Goal: Task Accomplishment & Management: Complete application form

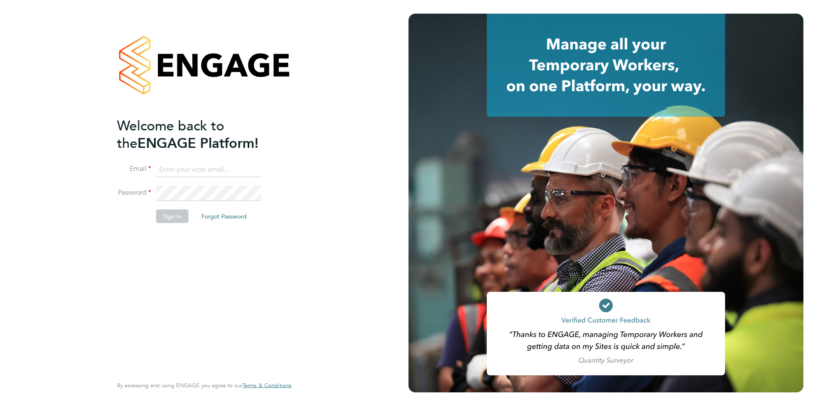
type input "[PERSON_NAME][EMAIL_ADDRESS][PERSON_NAME][DOMAIN_NAME]"
click at [177, 215] on button "Sign In" at bounding box center [172, 216] width 32 height 14
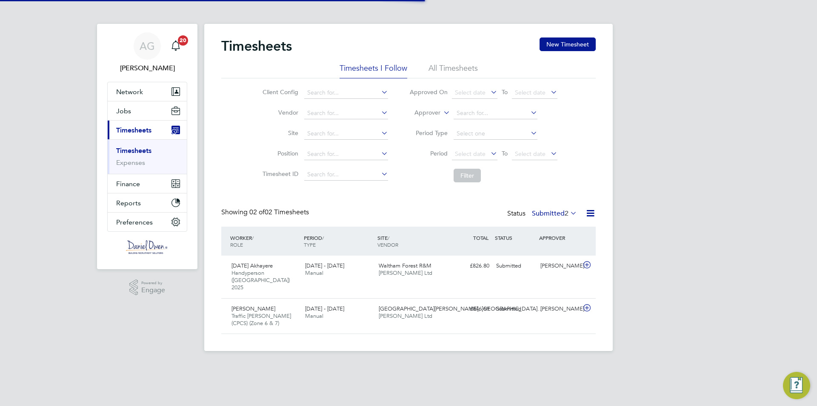
scroll to position [22, 74]
click at [137, 96] on button "Network" at bounding box center [147, 91] width 79 height 19
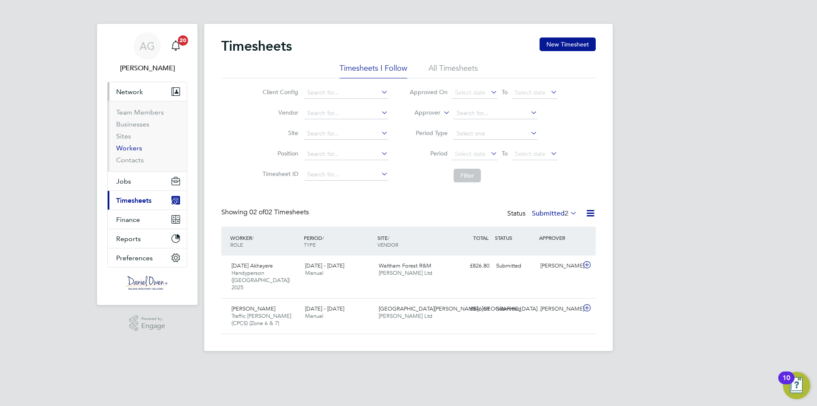
click at [137, 151] on link "Workers" at bounding box center [129, 148] width 26 height 8
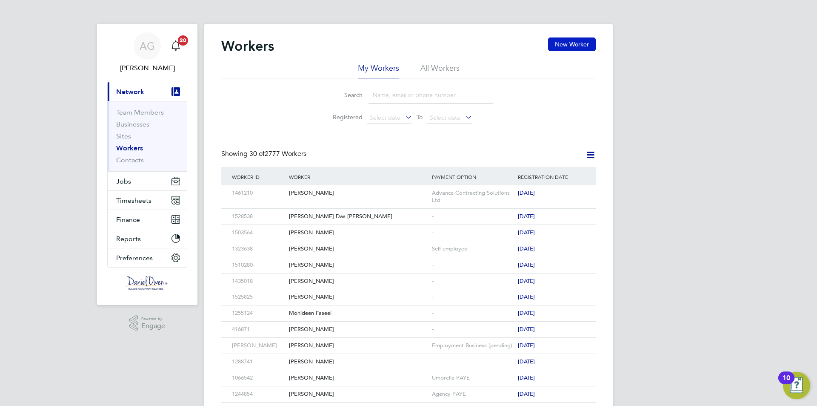
click at [561, 44] on button "New Worker" at bounding box center [572, 44] width 48 height 14
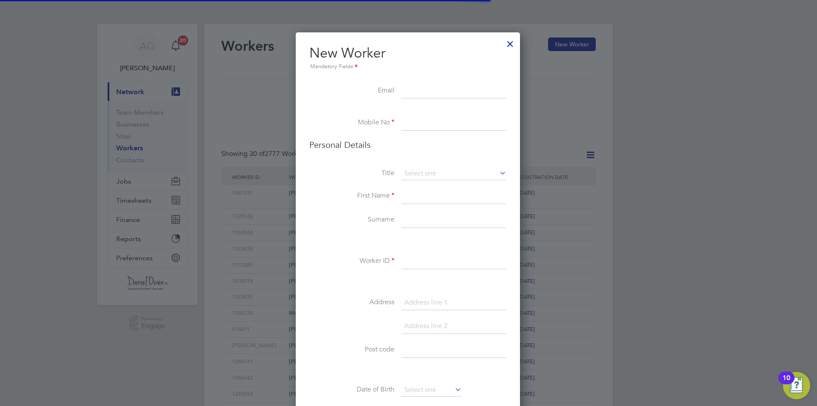
scroll to position [720, 226]
click at [427, 90] on input at bounding box center [453, 90] width 105 height 15
click at [405, 94] on input at bounding box center [453, 90] width 105 height 15
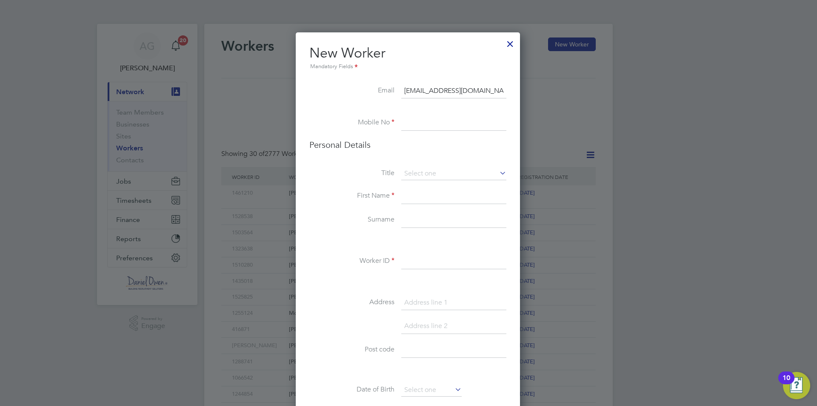
type input "murphymorris@ymail.com"
click at [413, 130] on input at bounding box center [453, 122] width 105 height 15
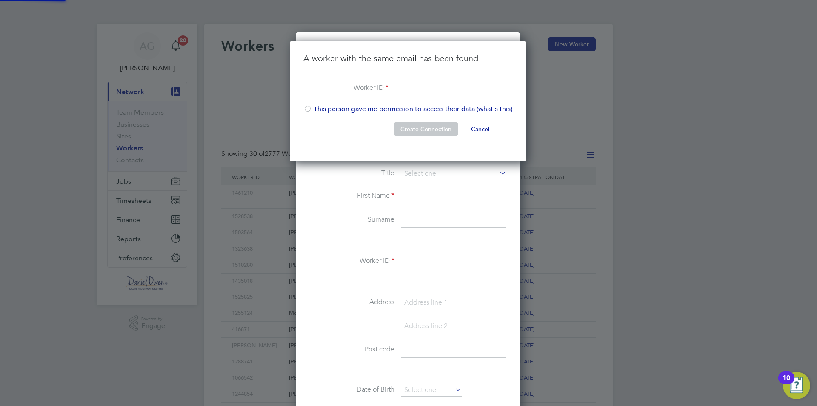
scroll to position [121, 238]
click at [421, 88] on input at bounding box center [447, 88] width 105 height 15
click at [485, 126] on button "Cancel" at bounding box center [480, 129] width 32 height 14
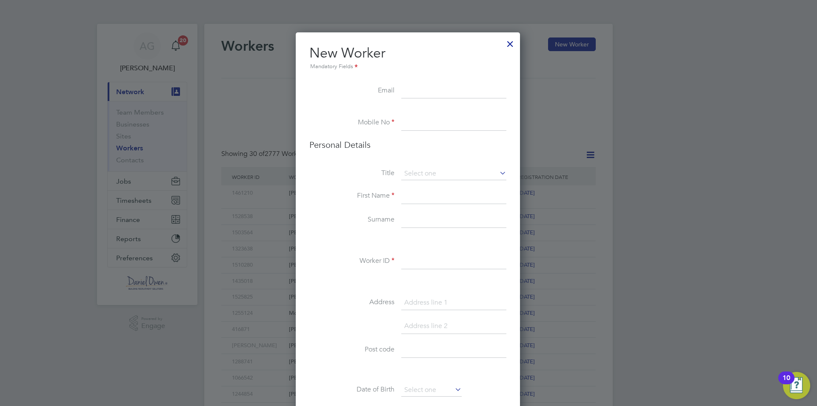
click at [419, 92] on input at bounding box center [453, 90] width 105 height 15
type input "[EMAIL_ADDRESS][DOMAIN_NAME]"
click at [431, 131] on li "Mobile No" at bounding box center [407, 127] width 197 height 24
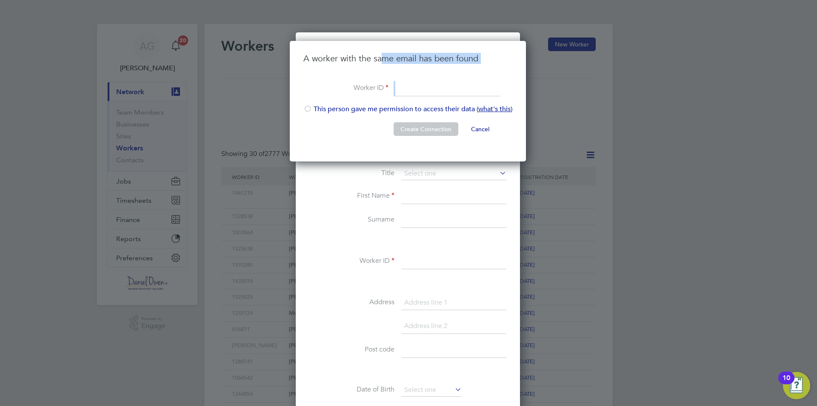
drag, startPoint x: 383, startPoint y: 56, endPoint x: 445, endPoint y: 89, distance: 70.4
click at [445, 89] on ul "A worker with the same email has been found Worker ID This person gave me permi…" at bounding box center [407, 99] width 209 height 92
click at [386, 86] on label "Worker ID" at bounding box center [345, 87] width 85 height 9
click at [414, 90] on input at bounding box center [447, 88] width 105 height 15
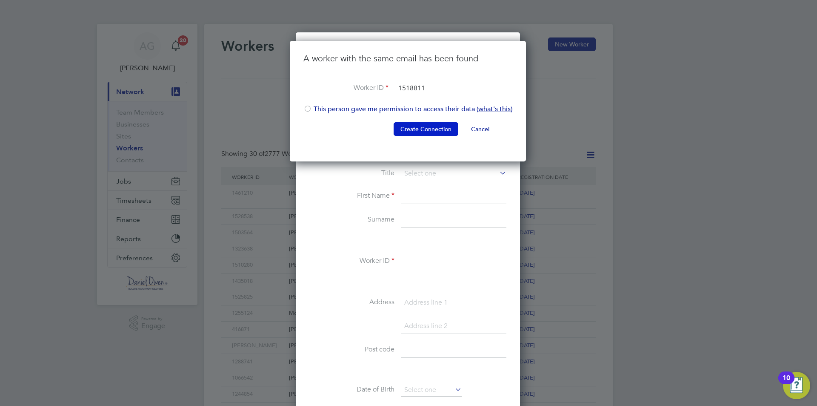
type input "1518811"
click at [418, 124] on button "Create Connection" at bounding box center [426, 129] width 65 height 14
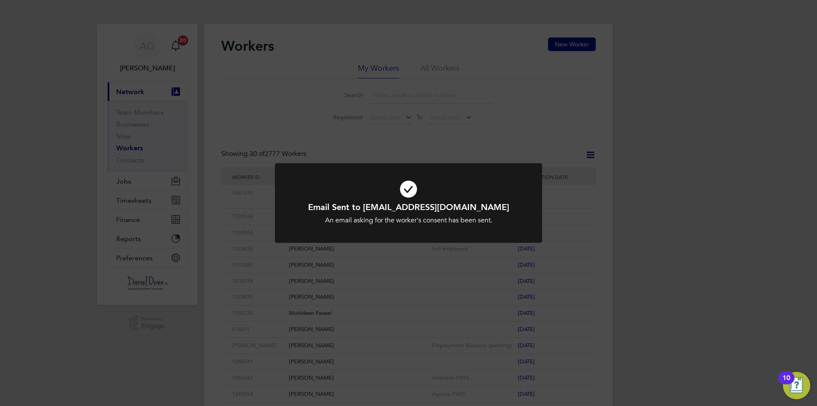
click at [434, 137] on div "Email Sent to murphymorris@ymail.com An email asking for the worker's consent h…" at bounding box center [408, 203] width 817 height 406
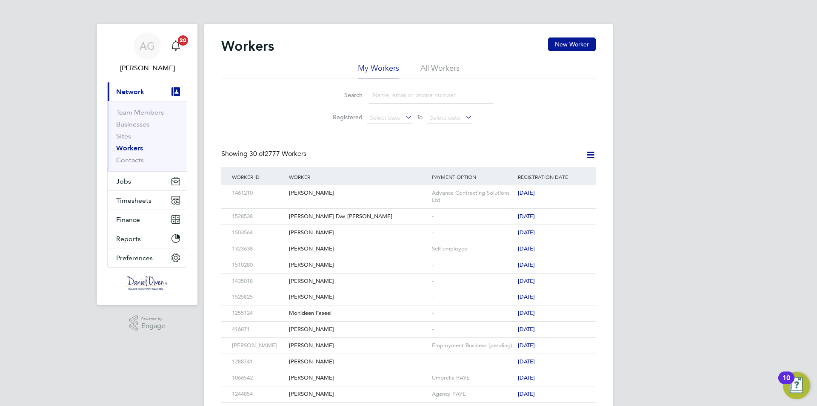
click at [399, 94] on input at bounding box center [431, 95] width 124 height 17
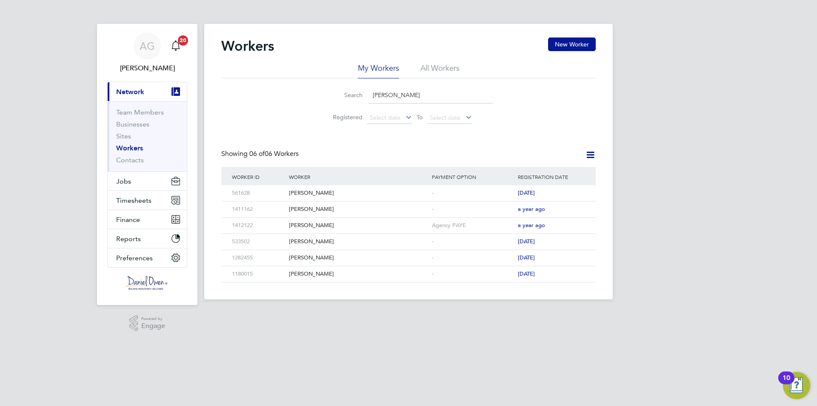
click at [410, 97] on input "morris" at bounding box center [431, 95] width 124 height 17
type input "m"
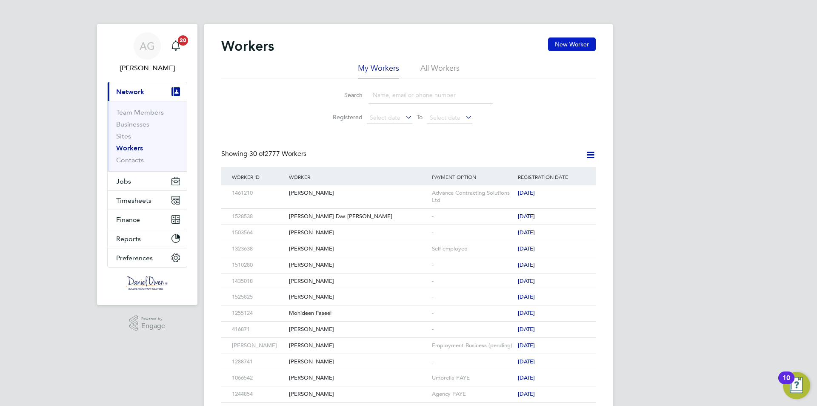
click at [574, 40] on button "New Worker" at bounding box center [572, 44] width 48 height 14
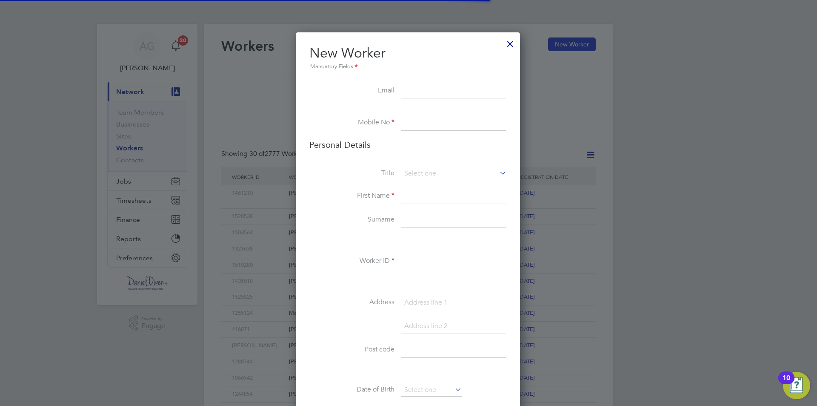
scroll to position [720, 226]
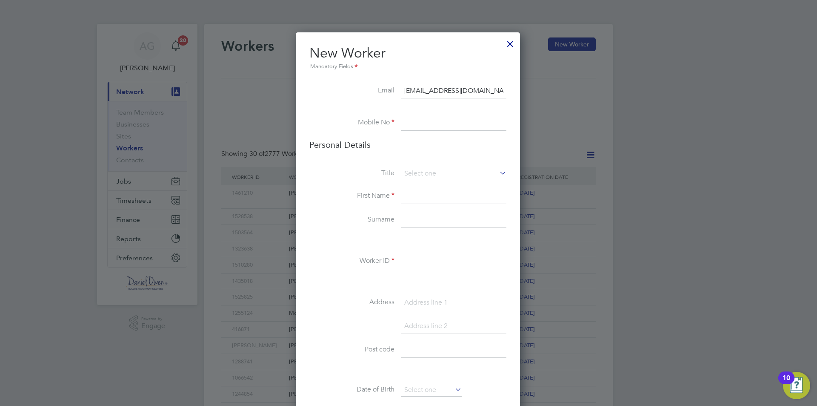
type input "[EMAIL_ADDRESS][DOMAIN_NAME]"
click at [440, 126] on input at bounding box center [453, 122] width 105 height 15
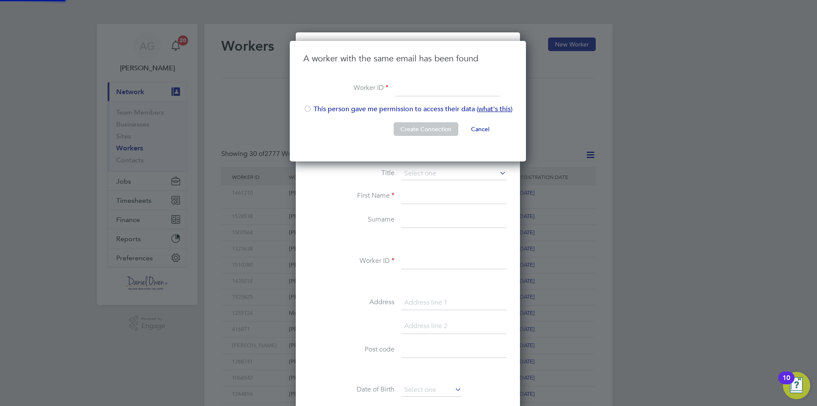
scroll to position [121, 238]
click at [306, 107] on div at bounding box center [307, 109] width 9 height 9
click at [409, 89] on input at bounding box center [447, 88] width 105 height 15
type input "1518811"
click at [428, 126] on button "Create Connection" at bounding box center [426, 129] width 65 height 14
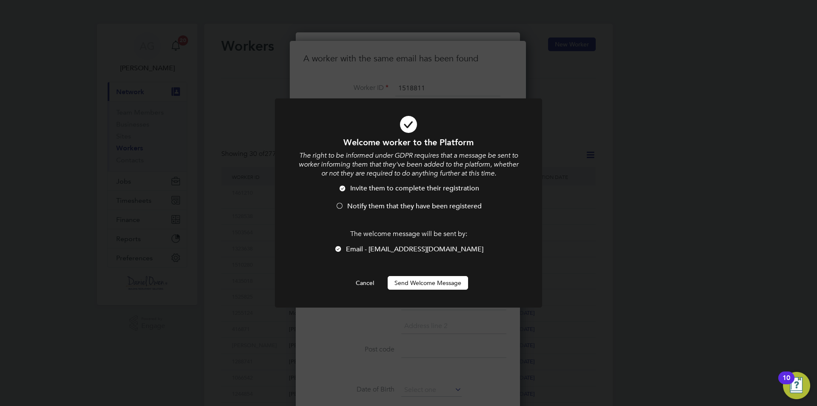
click at [337, 208] on div at bounding box center [339, 206] width 9 height 9
click at [455, 281] on button "Send Welcome Message" at bounding box center [428, 283] width 80 height 14
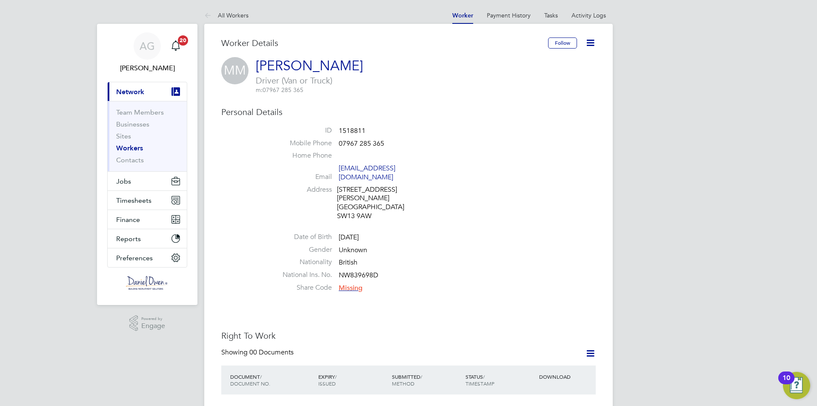
click at [455, 258] on li "Nationality British" at bounding box center [433, 264] width 323 height 13
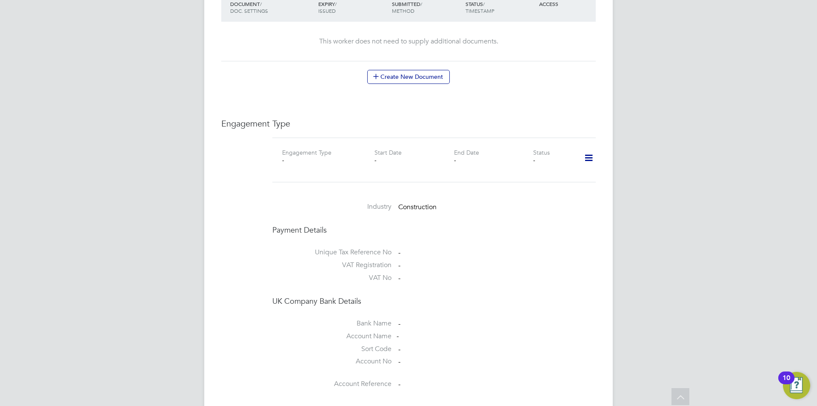
scroll to position [694, 0]
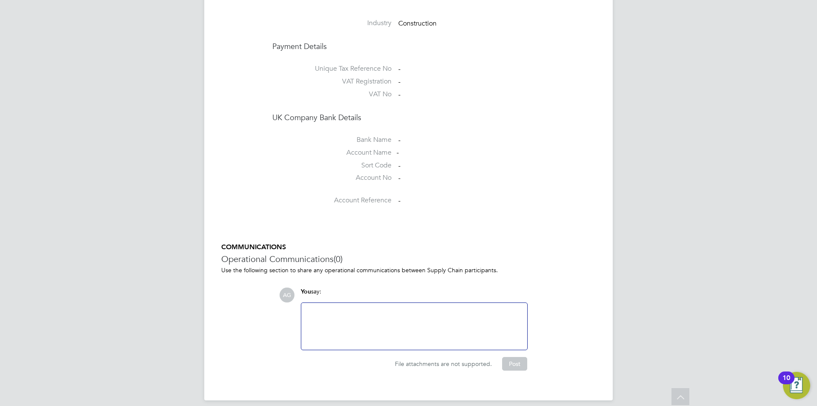
click at [445, 308] on div at bounding box center [414, 326] width 216 height 37
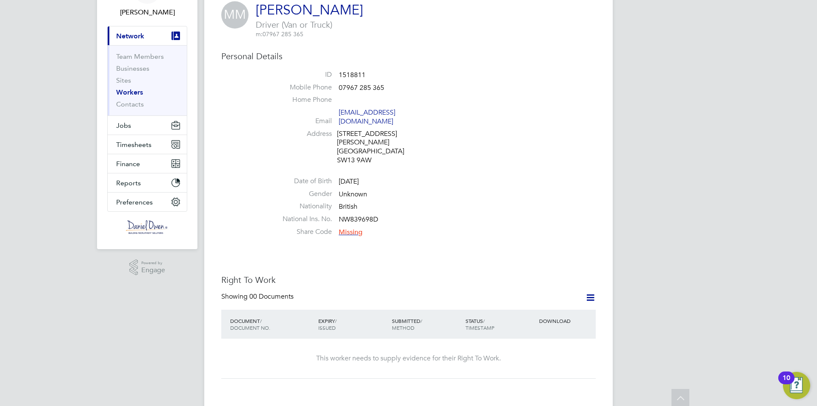
scroll to position [13, 0]
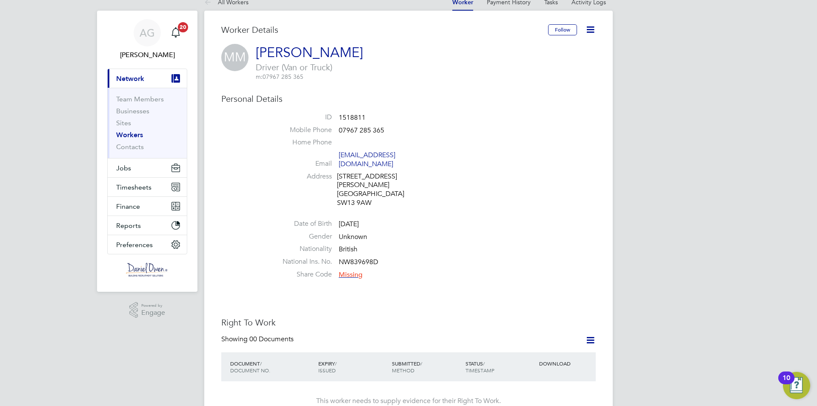
click at [589, 28] on icon at bounding box center [590, 29] width 11 height 11
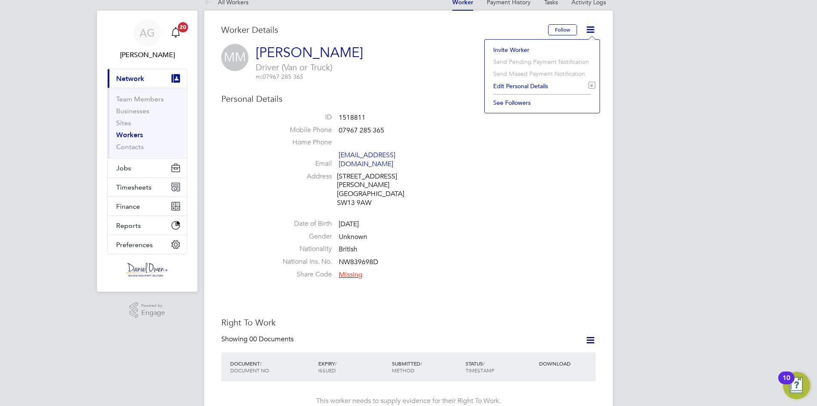
click at [534, 86] on li "Edit Personal Details e" at bounding box center [542, 86] width 106 height 12
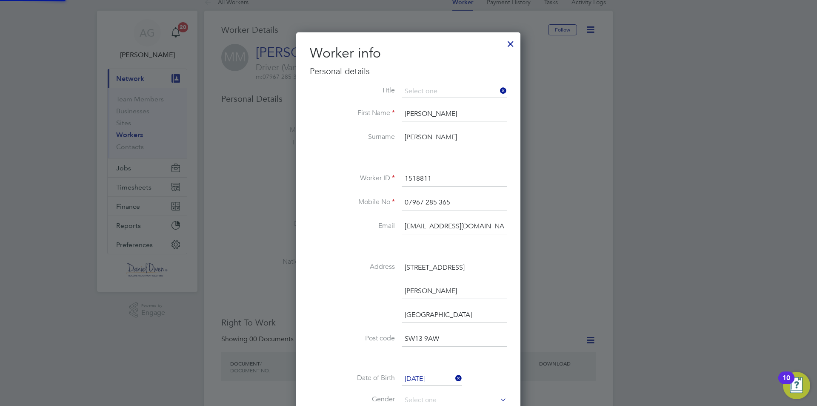
scroll to position [504, 225]
click at [431, 106] on li "Mr" at bounding box center [454, 103] width 106 height 11
type input "Mr"
click at [455, 200] on input "07967 285 365" at bounding box center [454, 202] width 105 height 15
type input "07821112006"
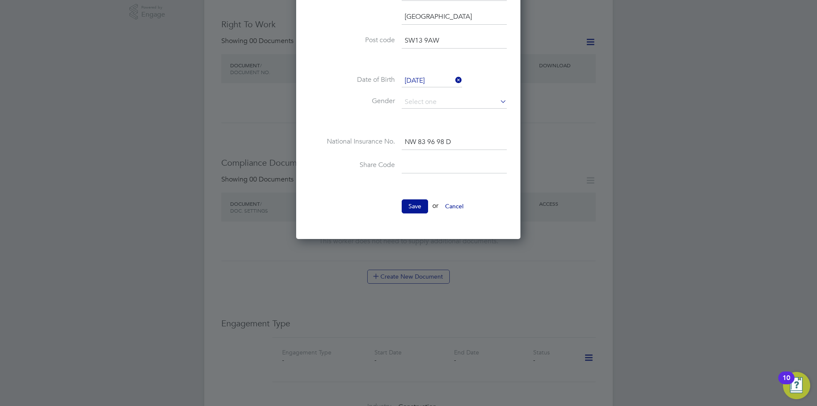
scroll to position [354, 0]
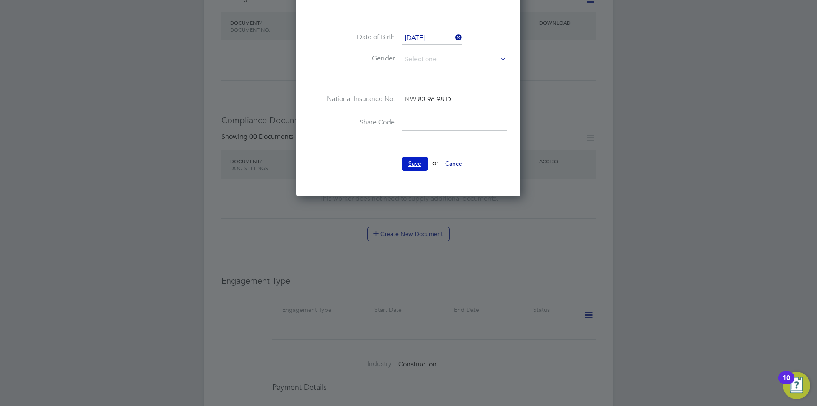
click at [415, 164] on button "Save" at bounding box center [415, 164] width 26 height 14
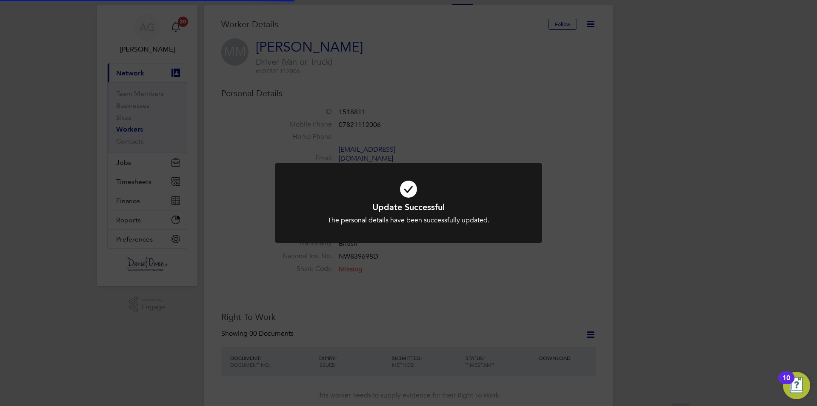
scroll to position [13, 0]
click at [504, 298] on div "Update Successful The personal details have been successfully updated. Cancel O…" at bounding box center [408, 203] width 817 height 406
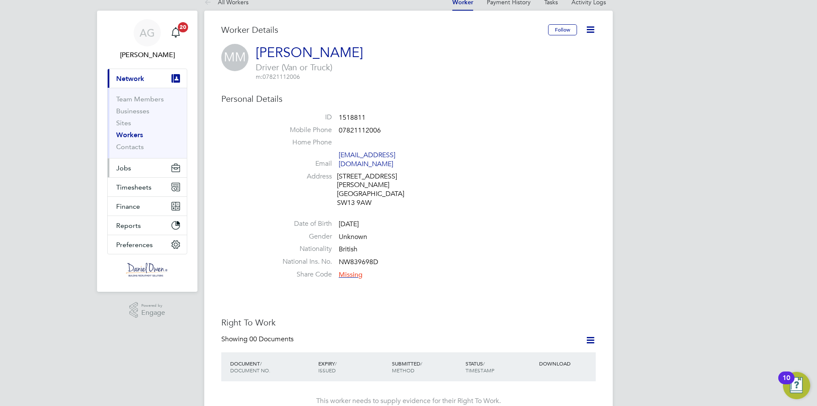
click at [146, 164] on button "Jobs" at bounding box center [147, 167] width 79 height 19
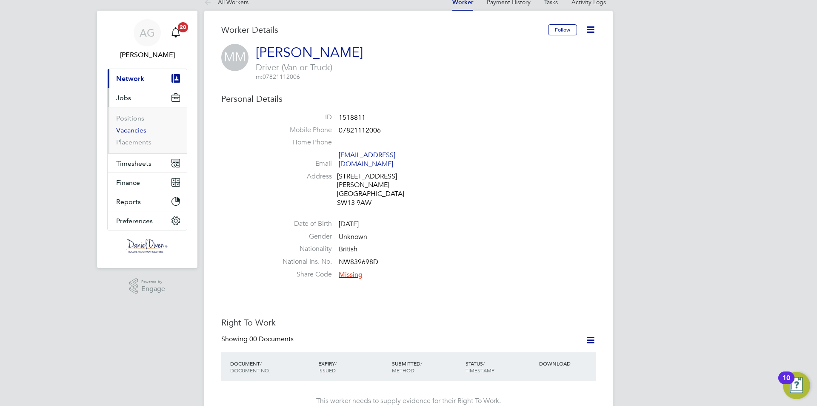
click at [131, 131] on link "Vacancies" at bounding box center [131, 130] width 30 height 8
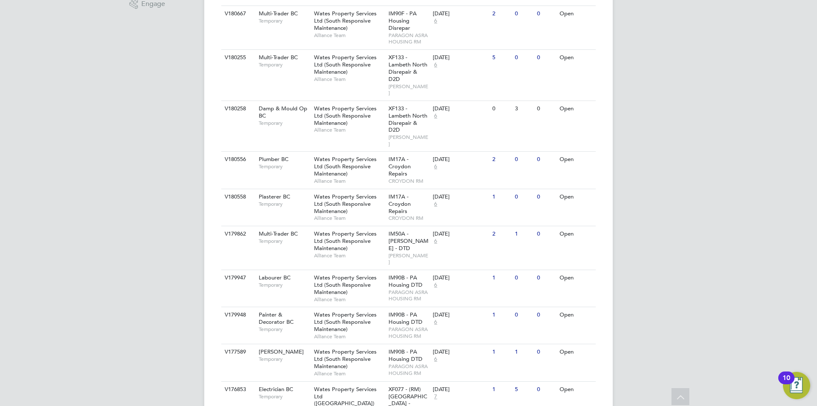
scroll to position [341, 0]
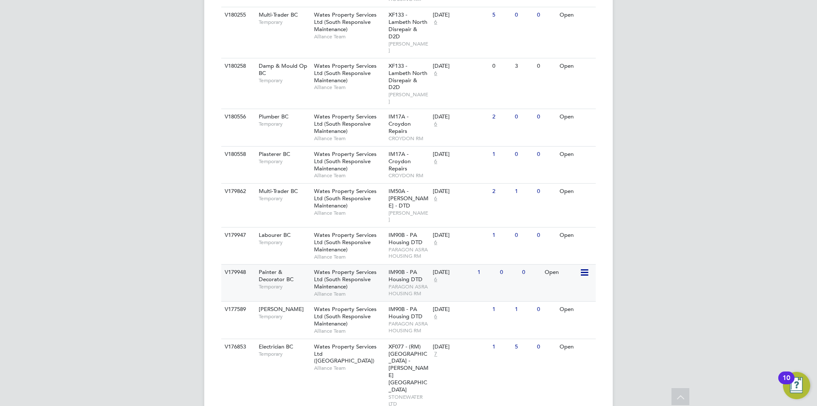
click at [392, 268] on span "IM90B - PA Housing DTD" at bounding box center [406, 275] width 34 height 14
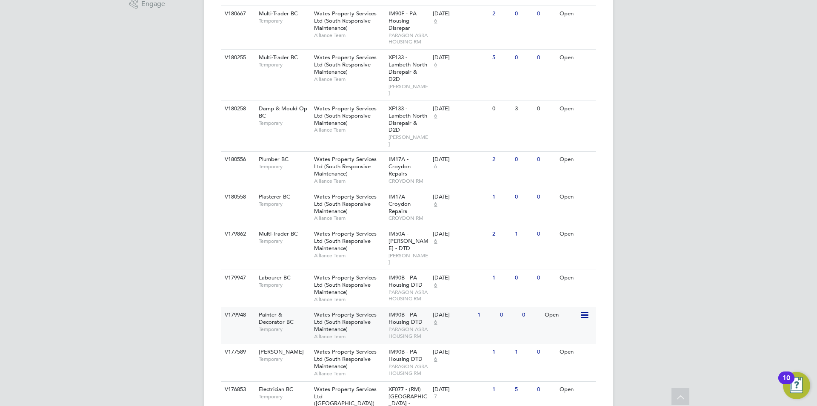
scroll to position [365, 0]
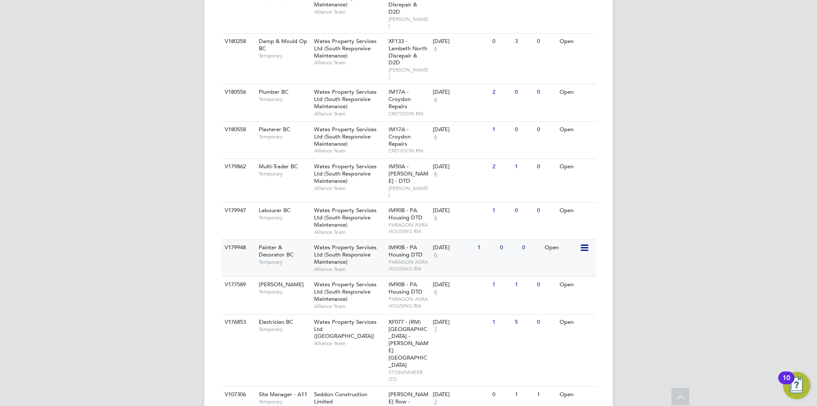
click at [294, 243] on span "Painter & Decorator BC" at bounding box center [276, 250] width 35 height 14
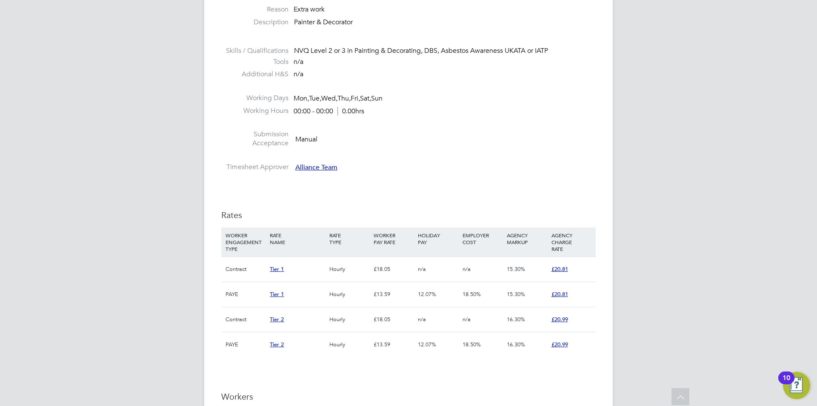
scroll to position [383, 0]
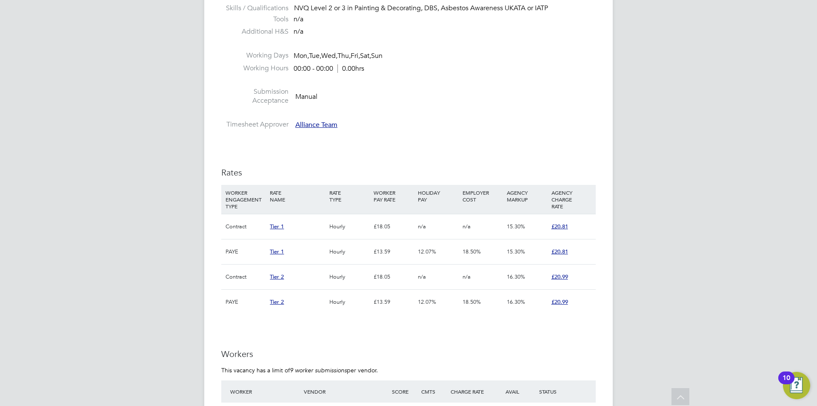
click at [373, 221] on div "£18.05" at bounding box center [394, 226] width 44 height 25
click at [275, 224] on span "Tier 1" at bounding box center [277, 226] width 14 height 7
click at [397, 225] on div "£18.05" at bounding box center [394, 226] width 44 height 25
click at [392, 225] on div "£18.05" at bounding box center [394, 226] width 44 height 25
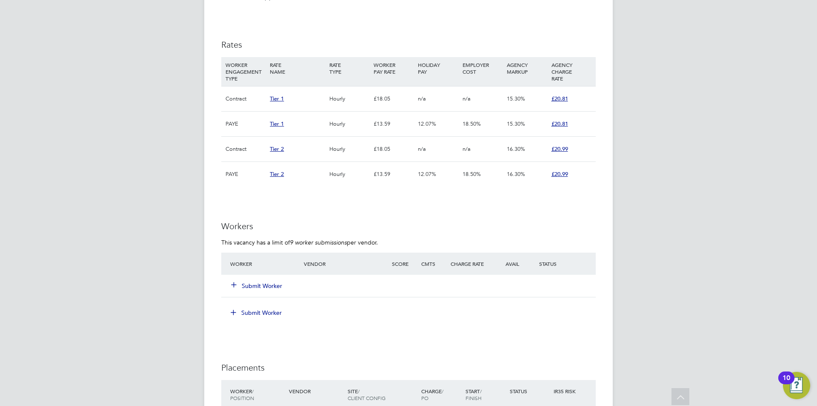
scroll to position [553, 0]
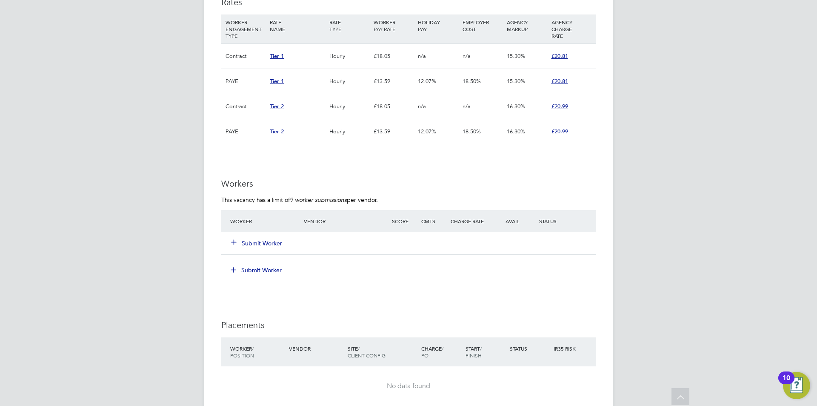
click at [245, 238] on div "Submit Worker" at bounding box center [272, 242] width 88 height 15
click at [249, 243] on button "Submit Worker" at bounding box center [257, 243] width 51 height 9
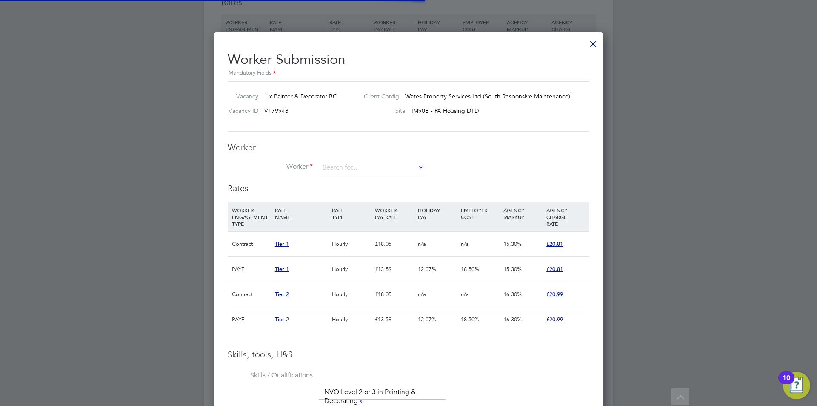
scroll to position [25, 58]
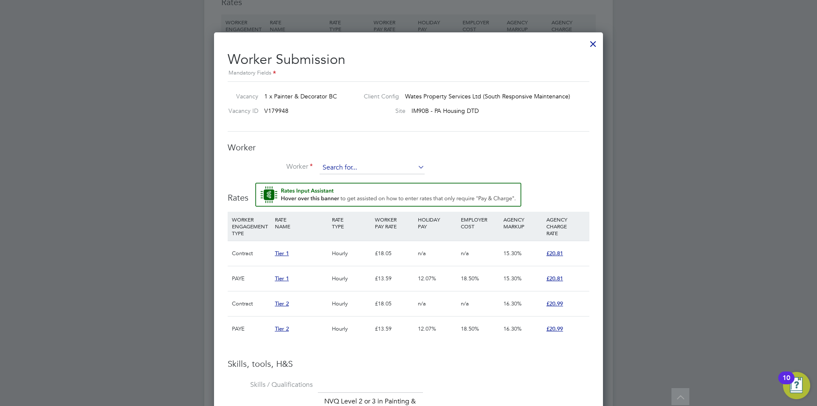
click at [365, 171] on input at bounding box center [372, 167] width 105 height 13
click at [363, 175] on li "Mo rris Murphy (1518811)" at bounding box center [398, 179] width 158 height 11
type input "Morris Murphy (1518811)"
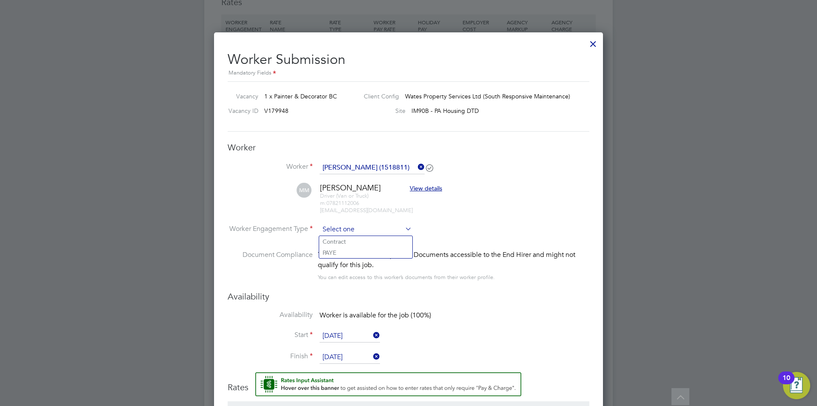
click at [369, 227] on input at bounding box center [366, 229] width 92 height 13
click at [366, 236] on li "Contract" at bounding box center [365, 241] width 93 height 11
type input "Contract"
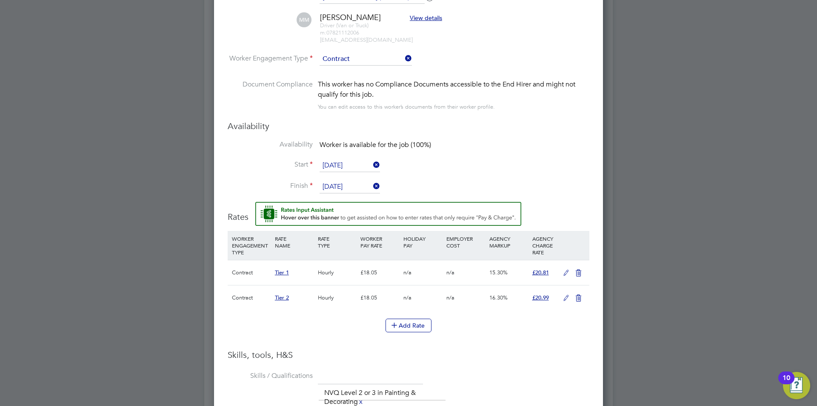
click at [565, 269] on icon at bounding box center [566, 272] width 11 height 7
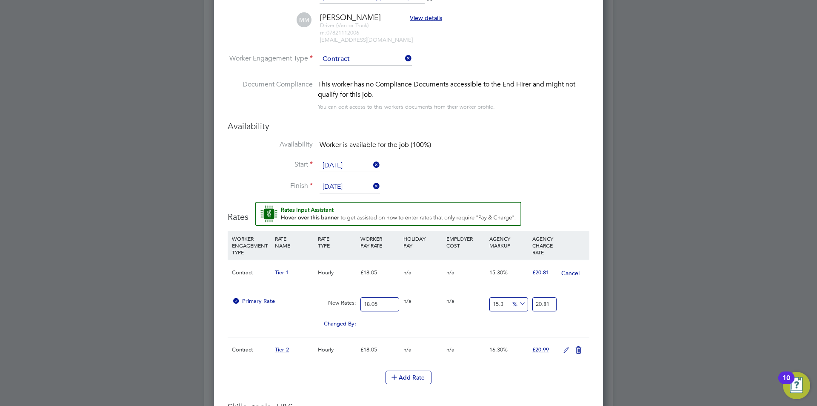
click at [385, 303] on input "18.05" at bounding box center [380, 304] width 39 height 14
type input "18.0"
type input "20.754"
type input "1"
type input "1.153"
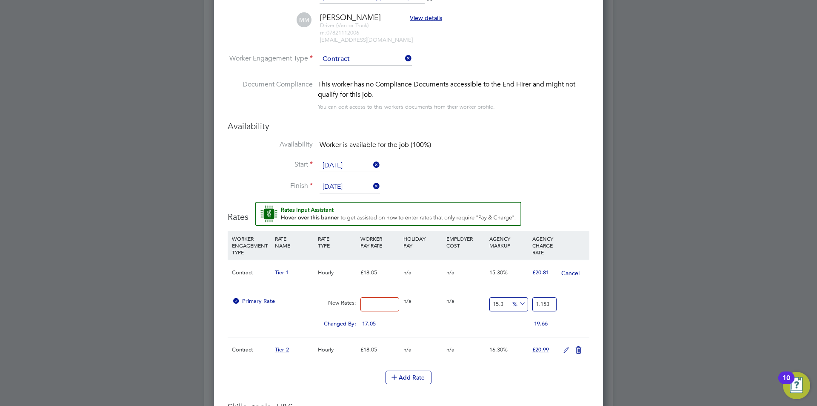
type input "2"
type input "2.306"
type input "20"
type input "23.06"
type input "20.5"
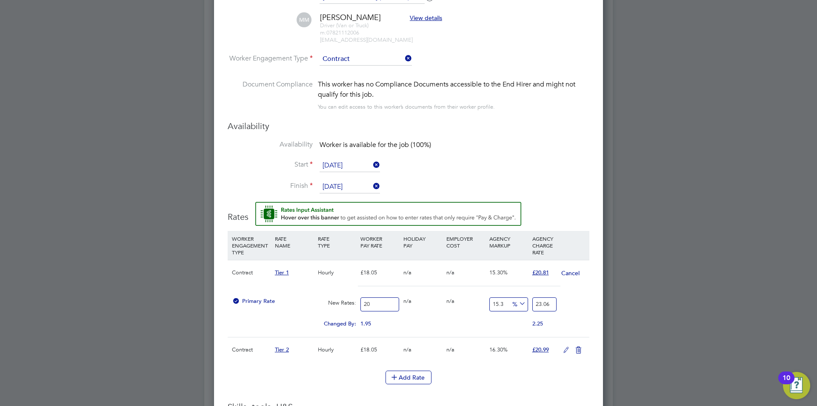
type input "23.6365"
type input "20.50"
click at [412, 374] on button "Add Rate" at bounding box center [409, 377] width 46 height 14
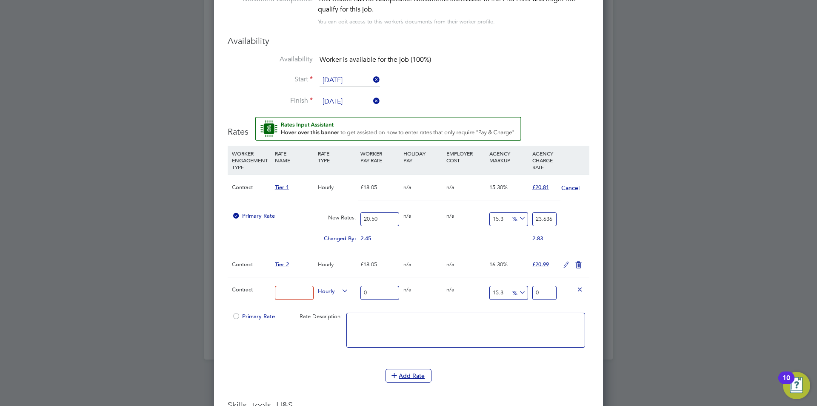
click at [581, 290] on icon at bounding box center [580, 289] width 6 height 6
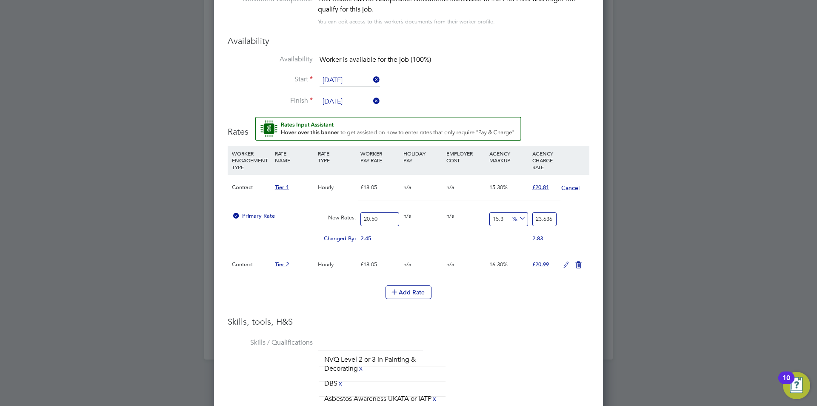
click at [365, 245] on div "2.45" at bounding box center [379, 238] width 43 height 16
click at [534, 357] on div "The list will appear here... NVQ Level 2 or 3 in Painting & Decorating x DBS x …" at bounding box center [454, 379] width 271 height 54
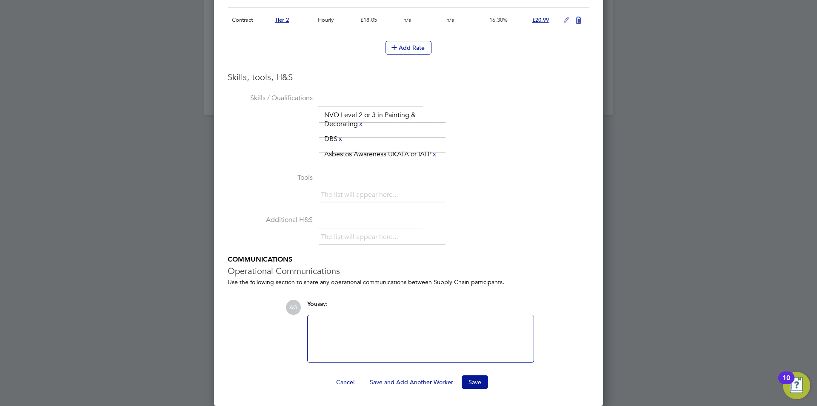
click at [437, 335] on div at bounding box center [421, 338] width 216 height 37
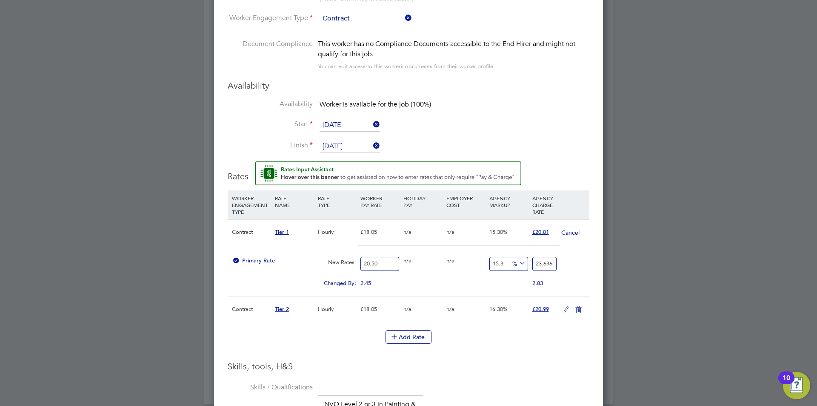
click at [564, 308] on icon at bounding box center [566, 309] width 11 height 7
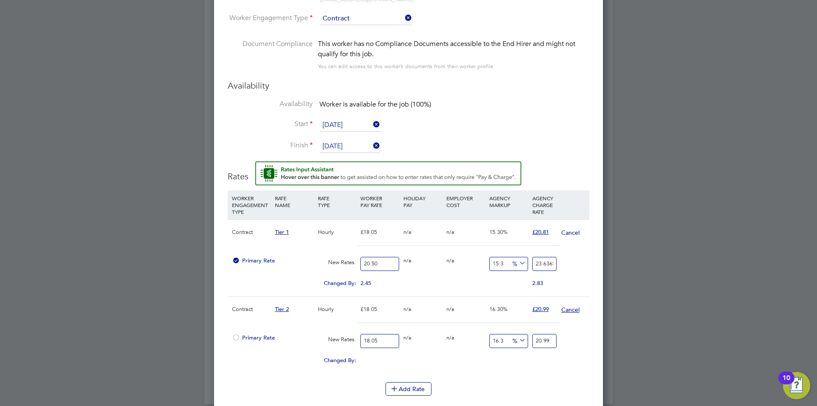
click at [564, 308] on button "Cancel" at bounding box center [570, 309] width 19 height 9
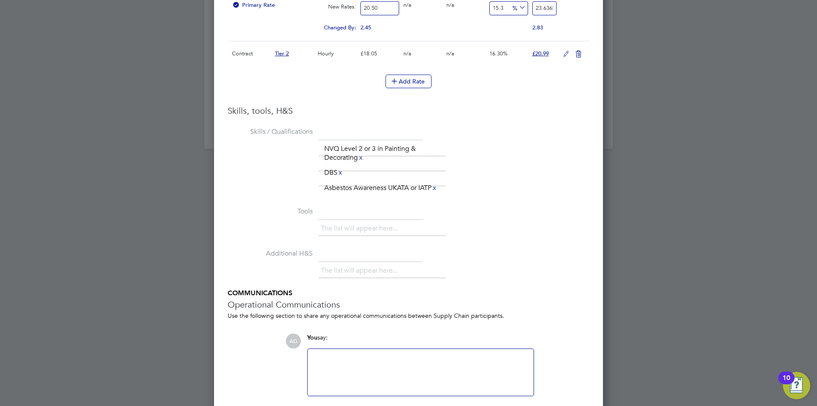
scroll to position [1062, 0]
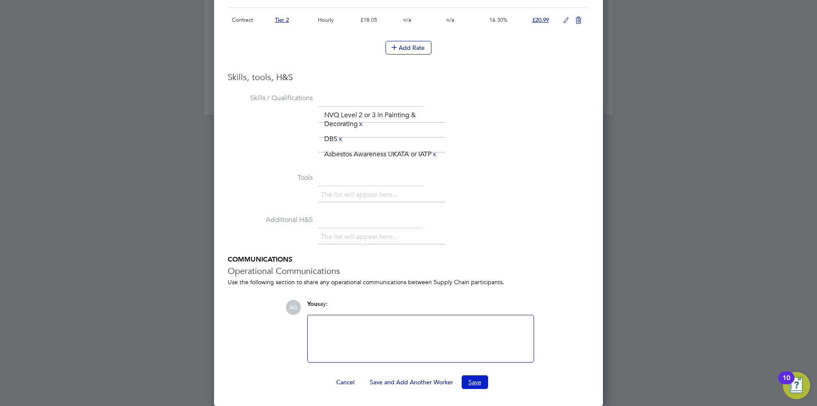
click at [468, 380] on button "Save" at bounding box center [475, 382] width 26 height 14
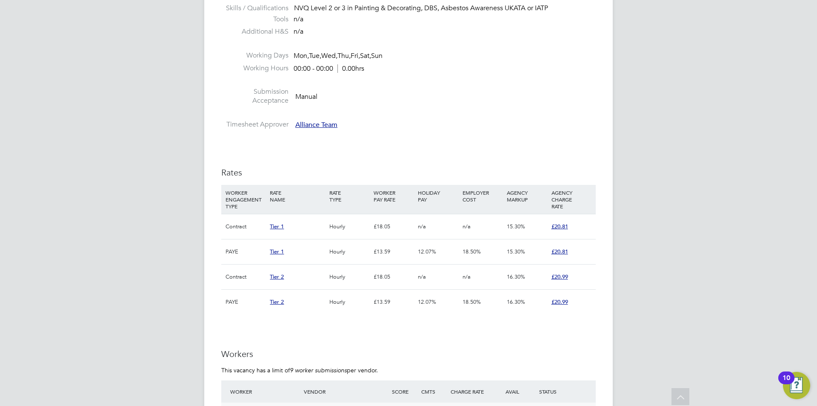
scroll to position [511, 0]
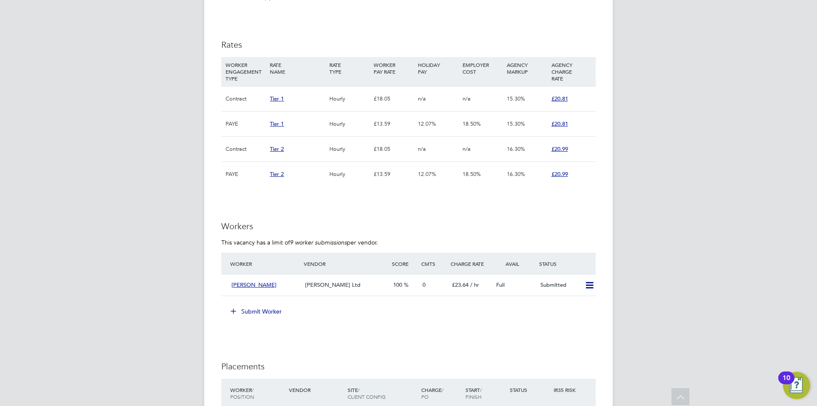
click at [414, 94] on div "£18.05" at bounding box center [394, 98] width 44 height 25
click at [280, 100] on span "Tier 1" at bounding box center [277, 98] width 14 height 7
click at [560, 98] on span "£20.81" at bounding box center [560, 98] width 17 height 7
click at [732, 166] on div "AG Amy Garcia Notifications 20 Applications: Network Team Members Businesses Si…" at bounding box center [408, 79] width 817 height 1180
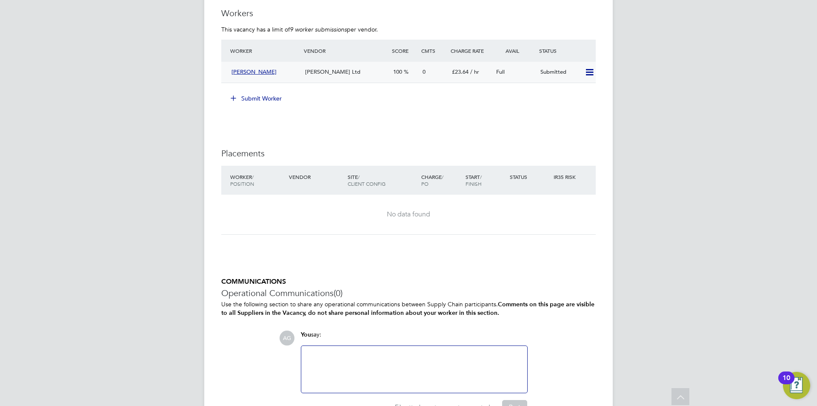
click at [240, 72] on span "[PERSON_NAME]" at bounding box center [254, 71] width 45 height 7
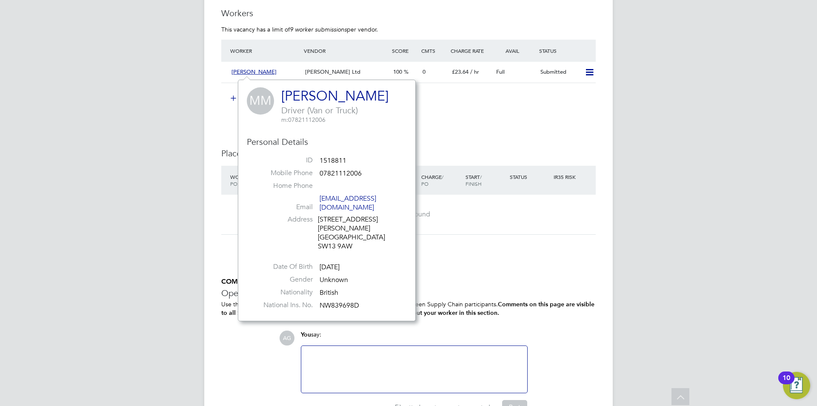
click at [318, 98] on link "[PERSON_NAME]" at bounding box center [334, 96] width 107 height 17
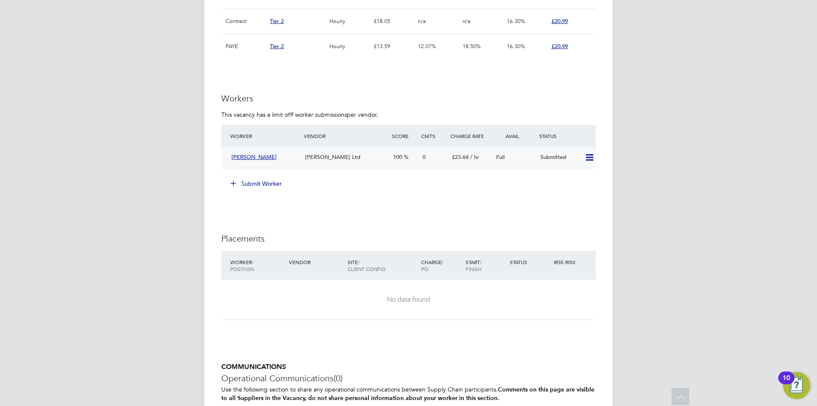
click at [588, 156] on icon at bounding box center [589, 157] width 11 height 7
click at [511, 217] on div "IR35 Determination IR35 Status Disabled for this client. This feature can be en…" at bounding box center [408, 27] width 375 height 970
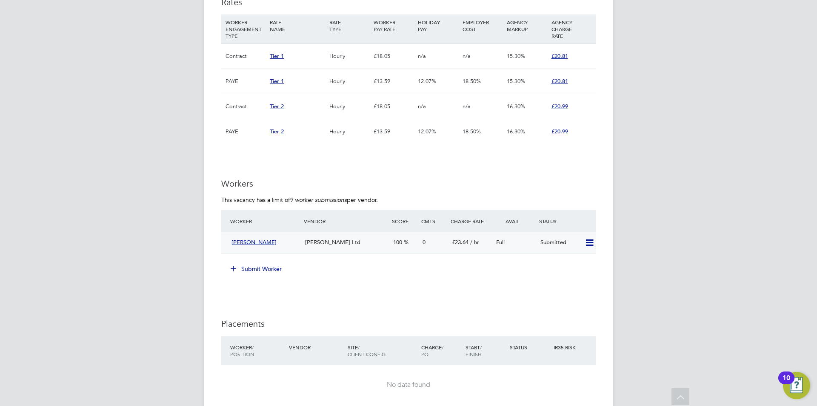
click at [592, 244] on icon at bounding box center [589, 242] width 11 height 7
click at [581, 258] on li "Remove" at bounding box center [577, 261] width 33 height 12
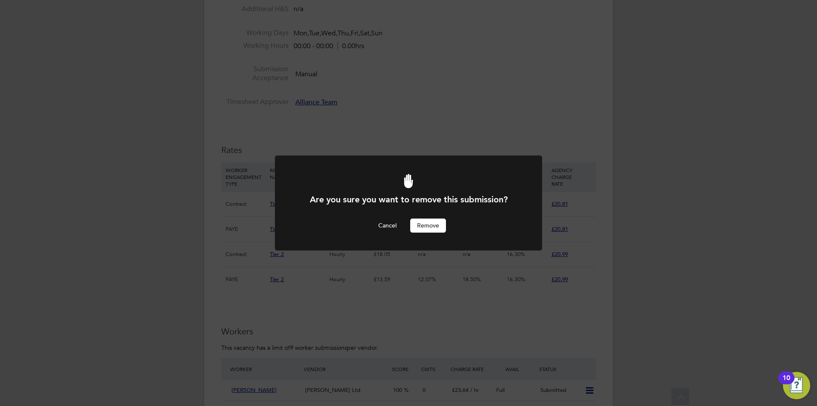
click at [438, 230] on button "Remove" at bounding box center [428, 225] width 36 height 14
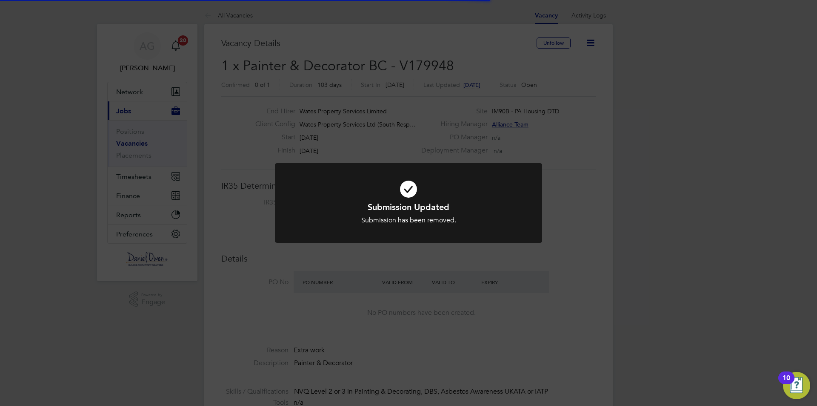
scroll to position [4, 4]
click at [588, 203] on div "Submission Updated Submission has been removed. Cancel Okay" at bounding box center [408, 203] width 817 height 406
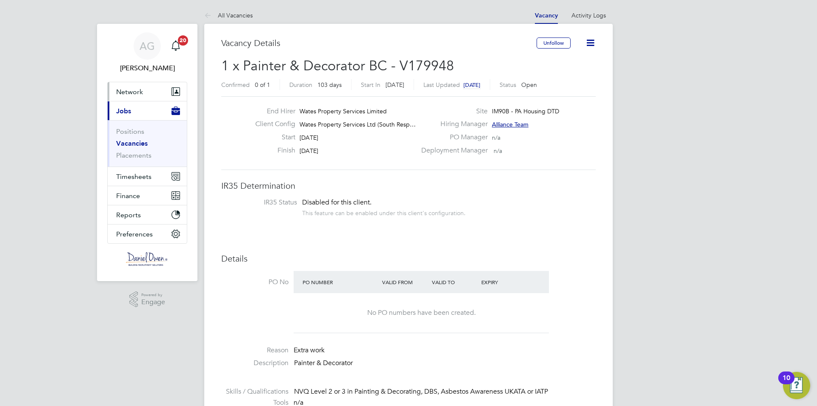
click at [132, 88] on span "Network" at bounding box center [129, 92] width 27 height 8
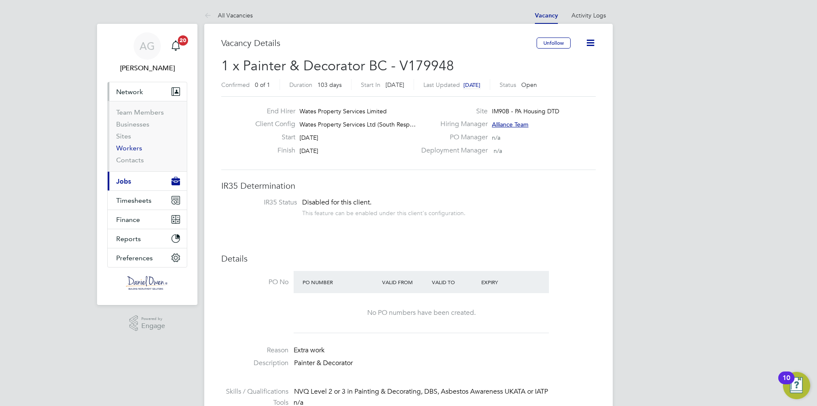
click at [134, 151] on link "Workers" at bounding box center [129, 148] width 26 height 8
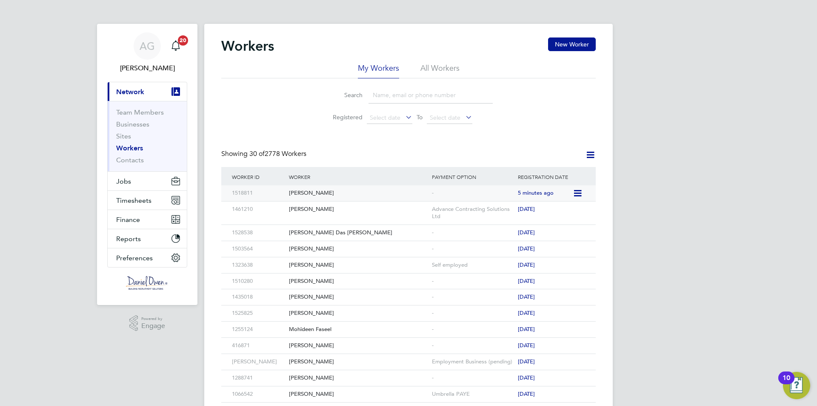
click at [319, 186] on div "[PERSON_NAME]" at bounding box center [358, 193] width 143 height 16
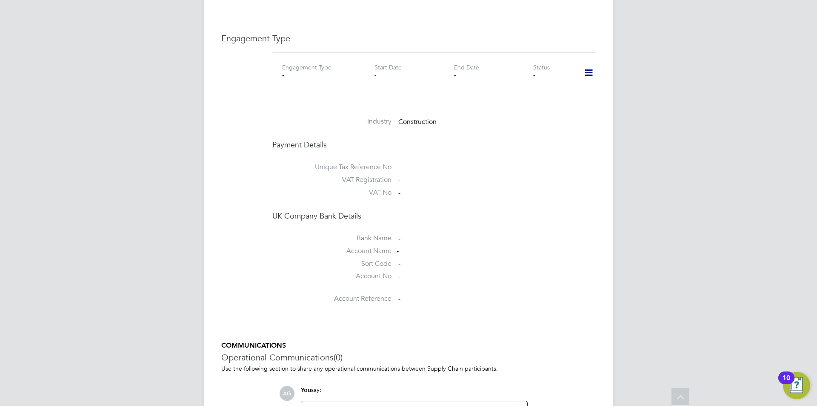
scroll to position [694, 0]
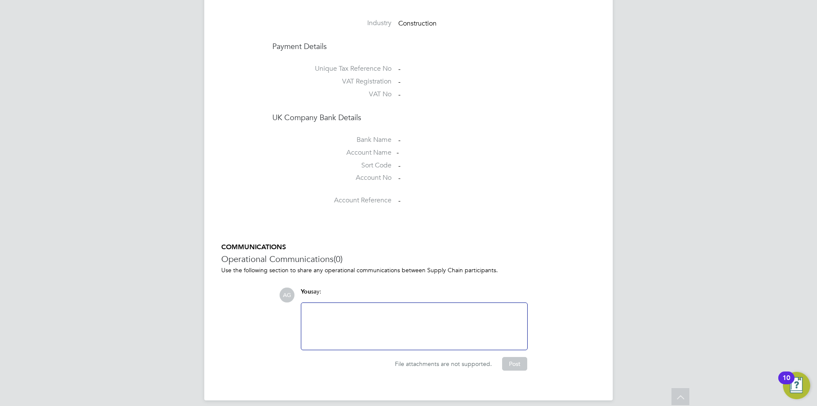
click at [388, 308] on div at bounding box center [414, 326] width 216 height 37
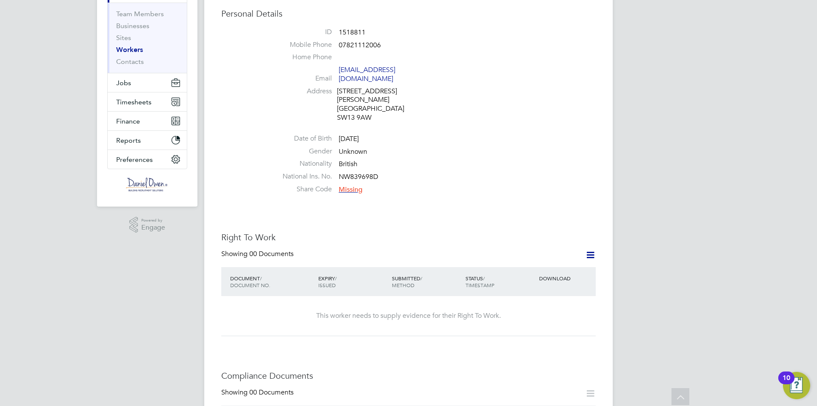
scroll to position [0, 0]
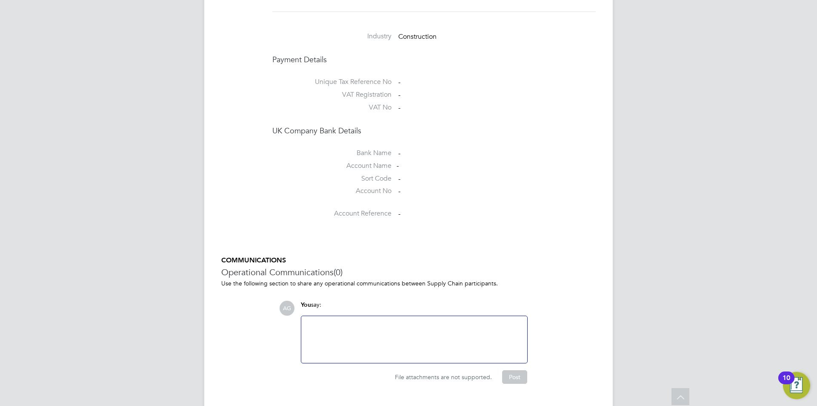
scroll to position [694, 0]
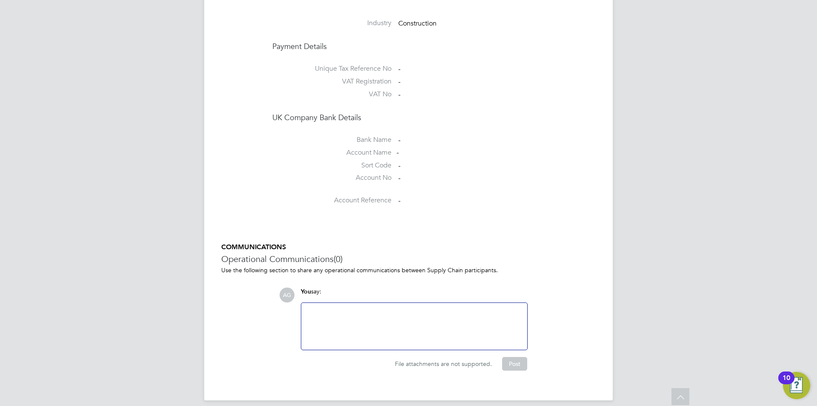
click at [355, 310] on div at bounding box center [414, 326] width 216 height 37
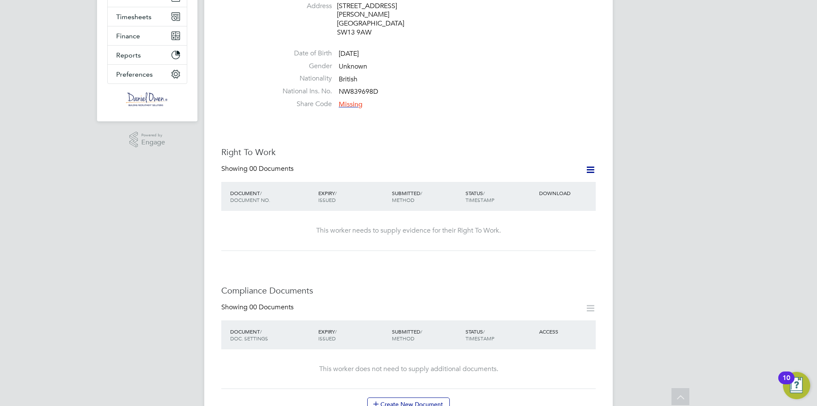
scroll to position [0, 0]
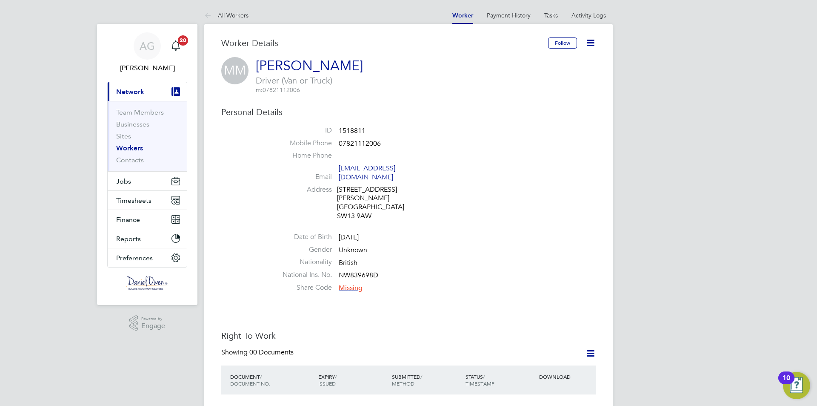
click at [593, 39] on icon at bounding box center [590, 42] width 11 height 11
click at [435, 232] on li "Date of Birth 14 Jun 1971" at bounding box center [433, 238] width 323 height 13
click at [137, 172] on button "Jobs" at bounding box center [147, 181] width 79 height 19
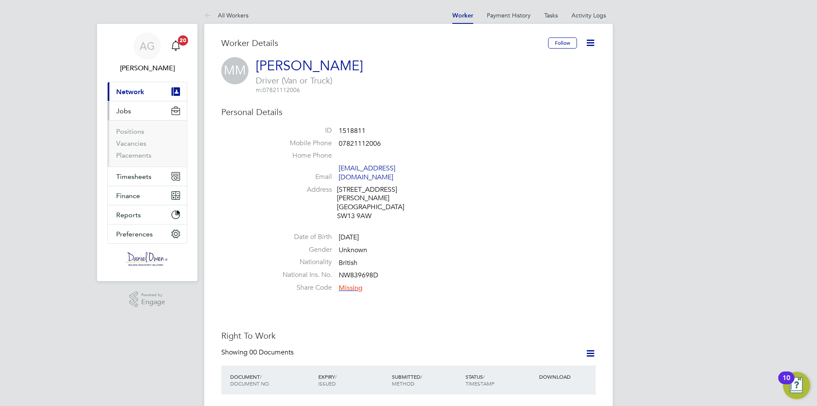
click at [144, 147] on li "Vacancies" at bounding box center [148, 145] width 64 height 12
click at [138, 144] on link "Vacancies" at bounding box center [131, 143] width 30 height 8
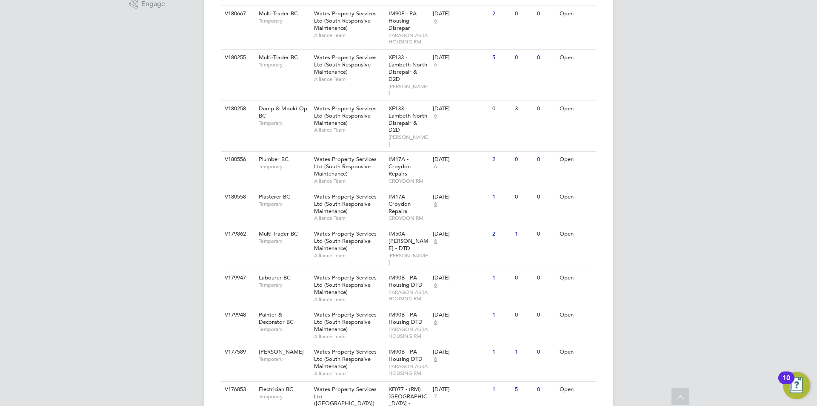
scroll to position [341, 0]
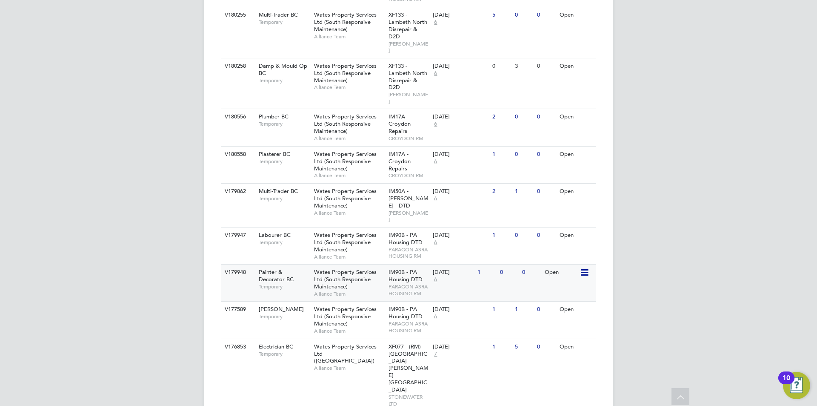
click at [346, 268] on span "Wates Property Services Ltd (South Responsive Maintenance)" at bounding box center [345, 279] width 63 height 22
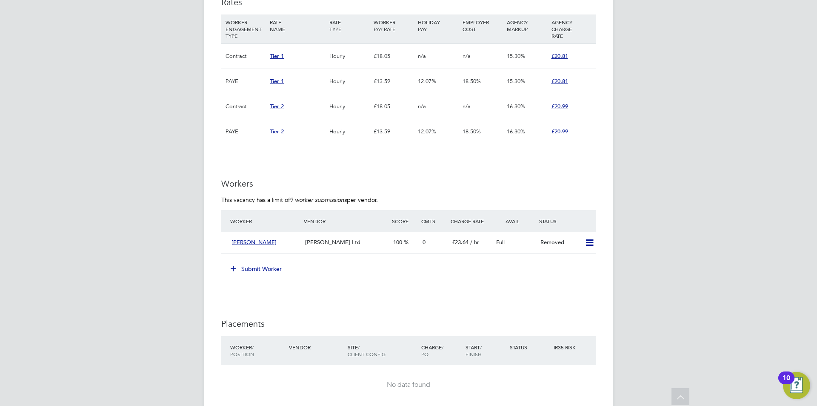
scroll to position [596, 0]
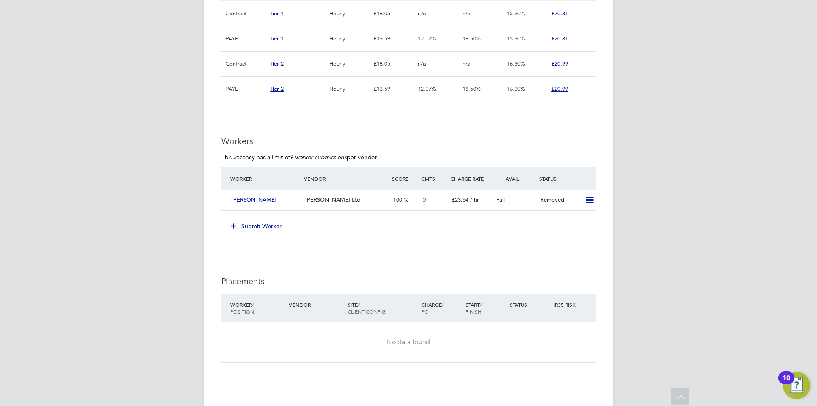
click at [266, 224] on button "Submit Worker" at bounding box center [257, 226] width 64 height 14
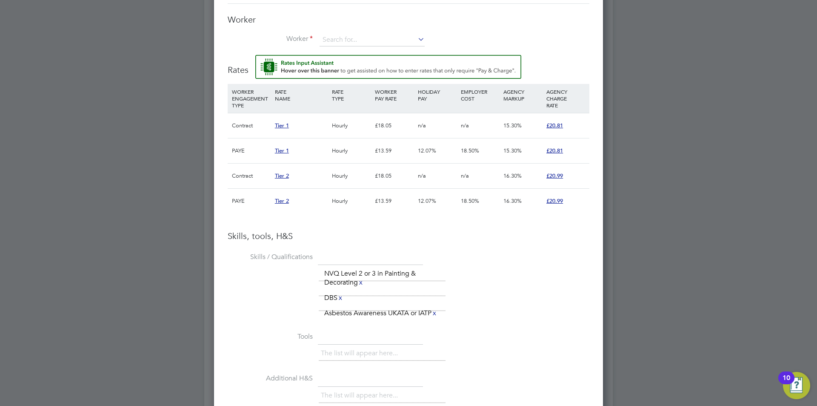
click at [561, 126] on span "£20.81" at bounding box center [555, 125] width 17 height 7
click at [389, 121] on div "£18.05" at bounding box center [394, 125] width 43 height 25
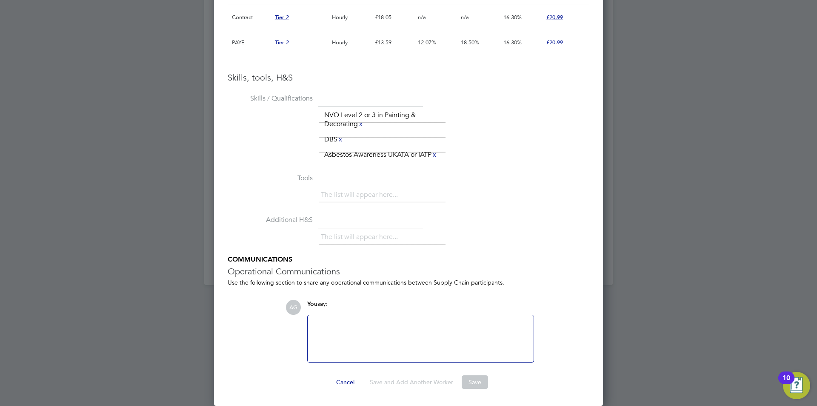
click at [458, 334] on div at bounding box center [421, 338] width 216 height 37
click at [353, 380] on button "Cancel" at bounding box center [345, 382] width 32 height 14
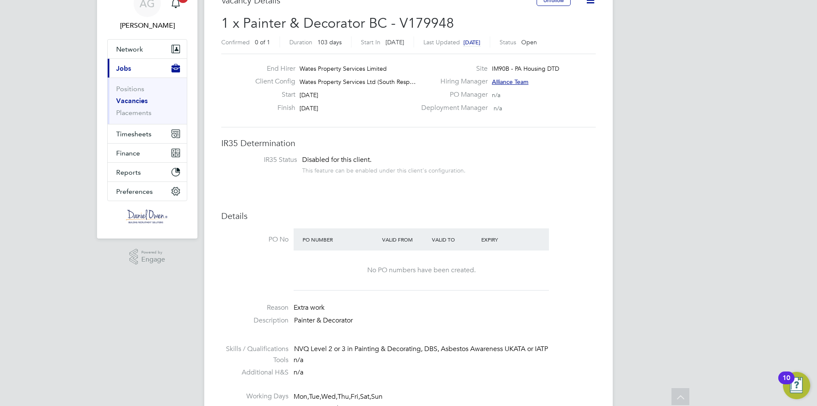
scroll to position [0, 0]
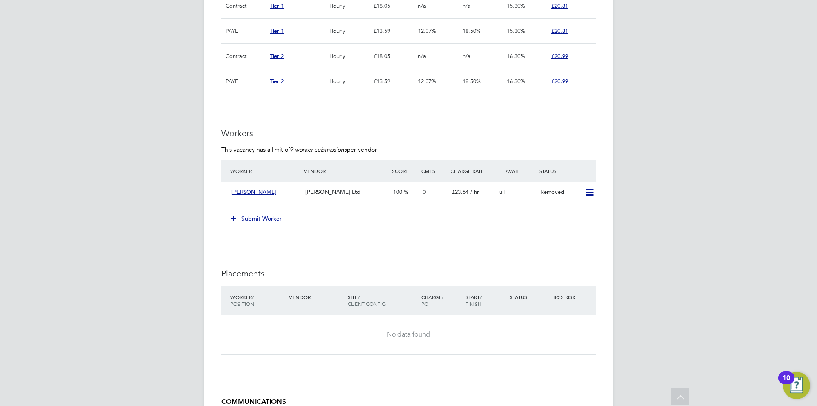
scroll to position [518, 0]
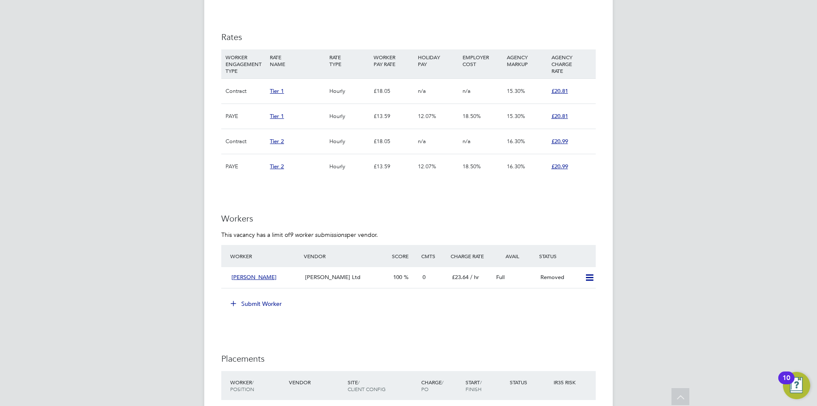
click at [386, 89] on div "£18.05" at bounding box center [394, 91] width 44 height 25
click at [392, 92] on div "£18.05" at bounding box center [394, 91] width 44 height 25
click at [380, 86] on div "£18.05" at bounding box center [394, 91] width 44 height 25
click at [560, 92] on span "£20.81" at bounding box center [560, 90] width 17 height 7
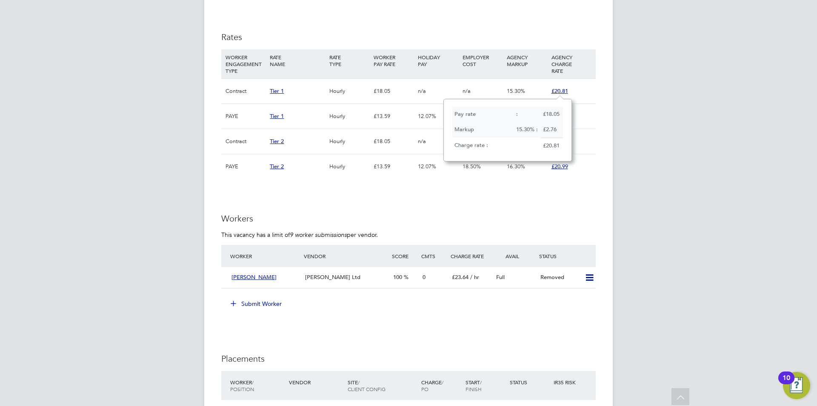
scroll to position [62, 128]
click at [560, 92] on span "£20.81" at bounding box center [560, 90] width 17 height 7
click at [248, 277] on span "[PERSON_NAME]" at bounding box center [254, 276] width 45 height 7
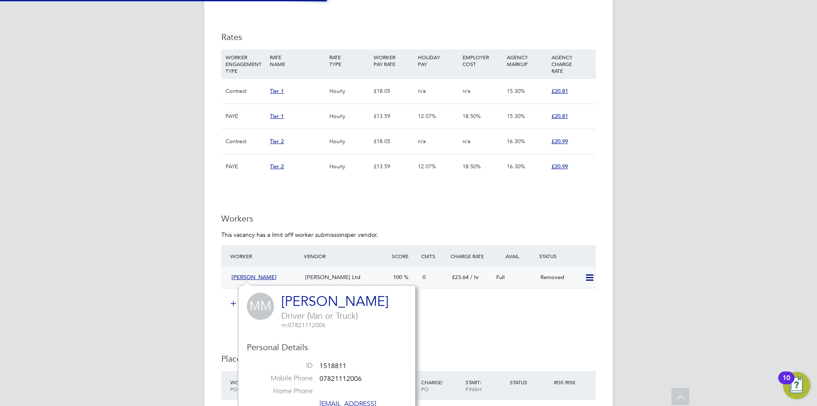
scroll to position [233, 178]
click at [301, 296] on link "[PERSON_NAME]" at bounding box center [334, 301] width 107 height 17
click at [644, 226] on div "AG Amy Garcia Notifications 20 Applications: Network Team Members Businesses Si…" at bounding box center [408, 72] width 817 height 1180
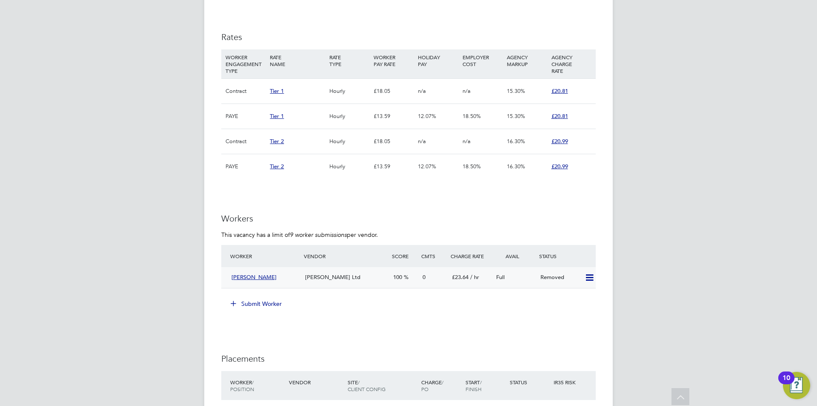
click at [300, 278] on div "[PERSON_NAME]" at bounding box center [265, 277] width 74 height 14
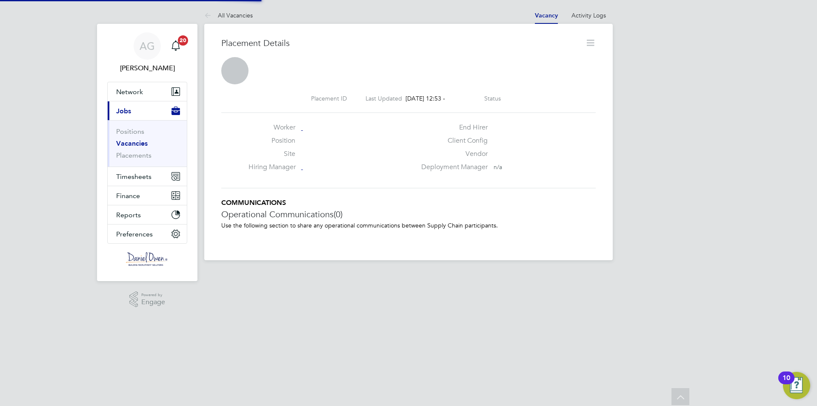
scroll to position [4, 0]
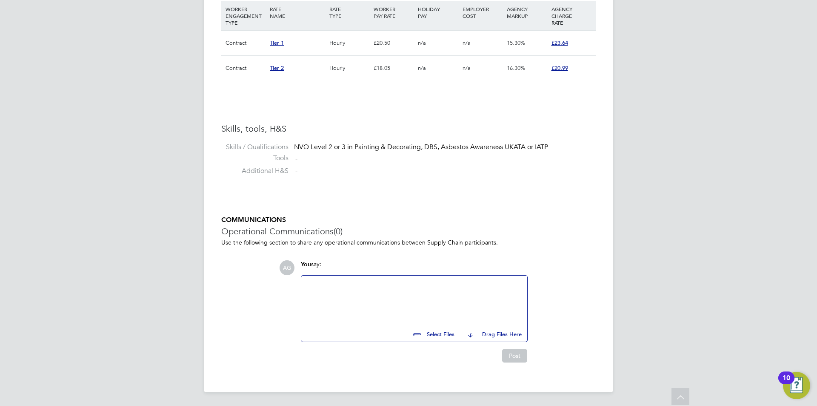
click at [437, 334] on input "file" at bounding box center [459, 333] width 128 height 12
type input "C:\fakepath\Morris Murphy- Painter and Decorator.docx"
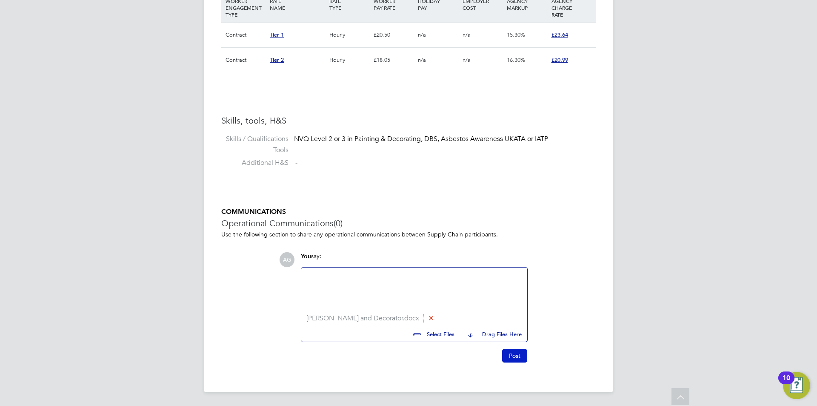
click at [515, 355] on button "Post" at bounding box center [514, 356] width 25 height 14
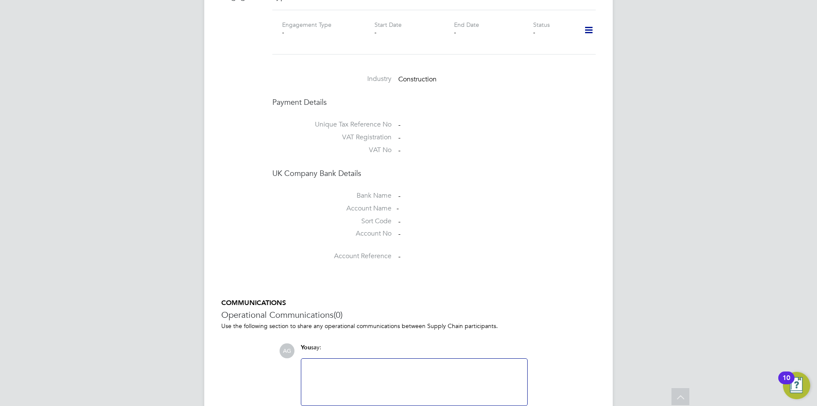
scroll to position [694, 0]
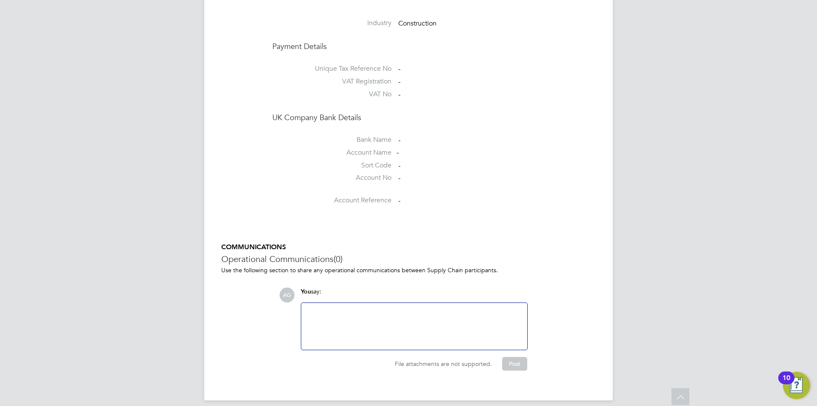
click at [476, 321] on div at bounding box center [414, 326] width 216 height 37
click at [370, 320] on div at bounding box center [414, 326] width 216 height 37
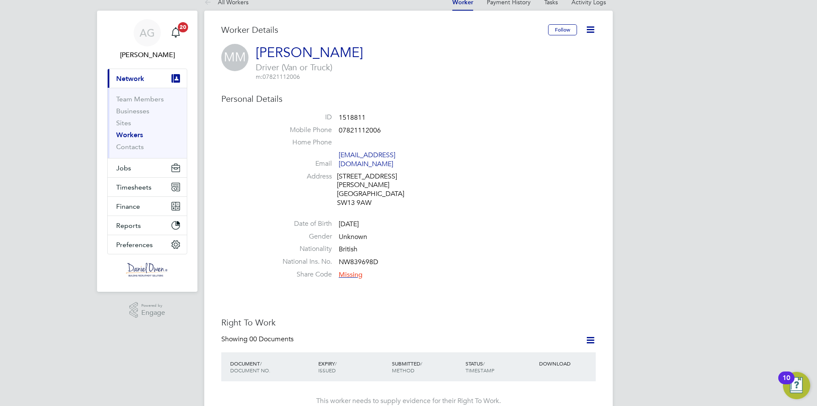
scroll to position [0, 0]
